Goal: Task Accomplishment & Management: Use online tool/utility

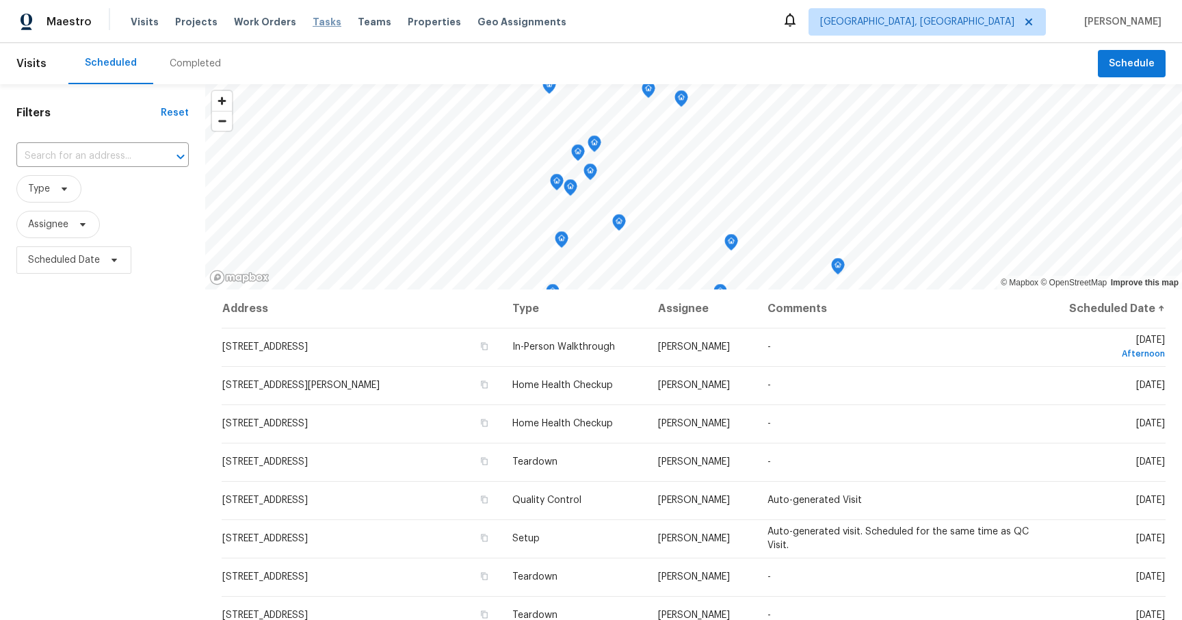
click at [323, 19] on span "Tasks" at bounding box center [327, 22] width 29 height 10
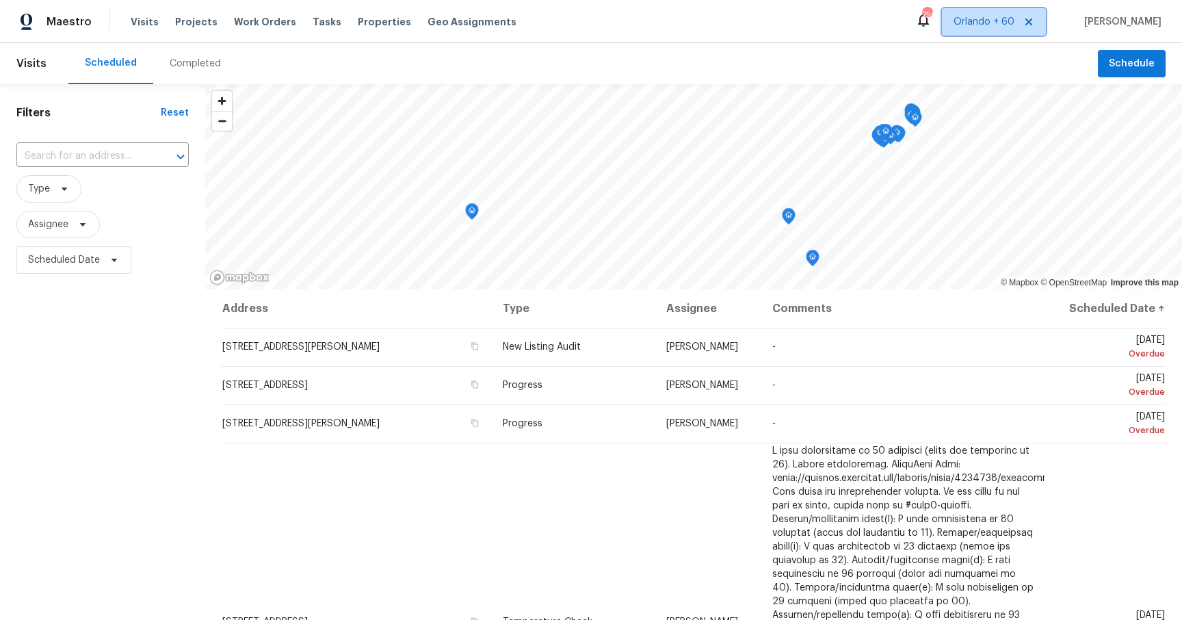
click at [1001, 18] on span "Orlando + 60" at bounding box center [983, 22] width 61 height 14
click at [837, 56] on div "Scheduled Completed" at bounding box center [582, 63] width 1029 height 41
